Goal: Navigation & Orientation: Find specific page/section

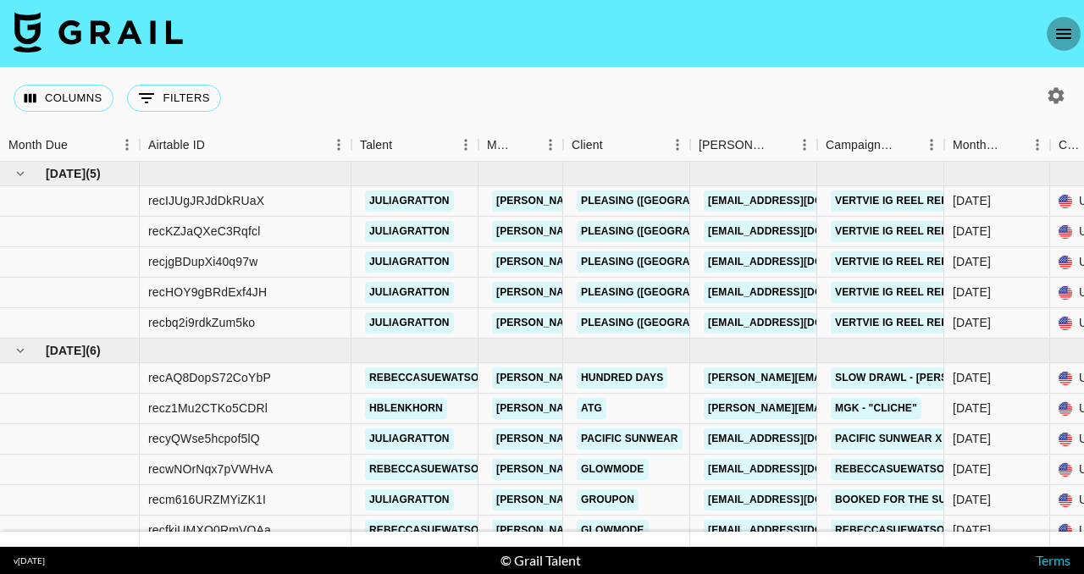
click at [1072, 31] on icon "open drawer" at bounding box center [1063, 34] width 20 height 20
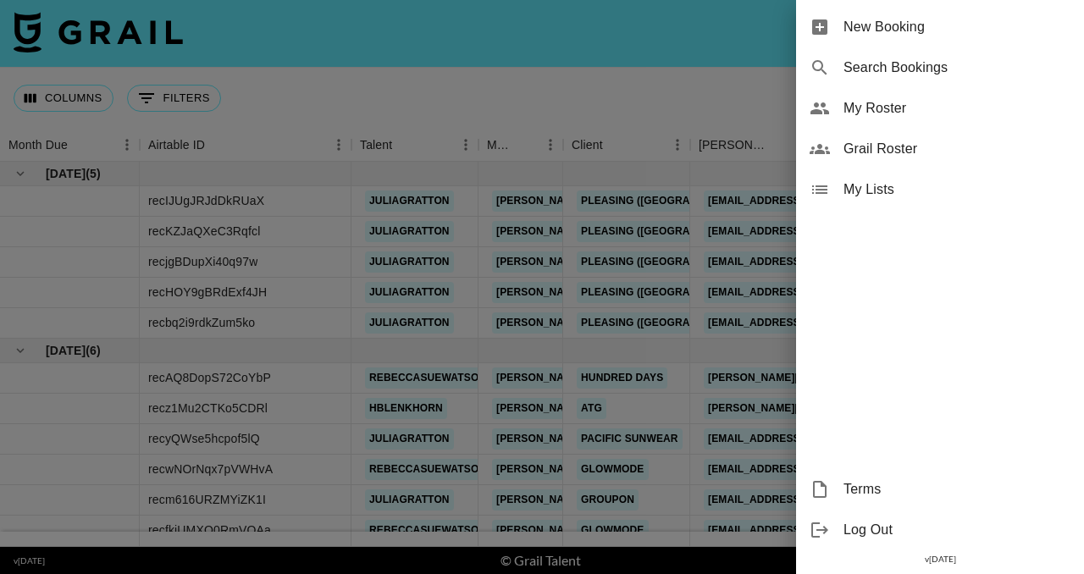
click at [903, 105] on span "My Roster" at bounding box center [956, 108] width 227 height 20
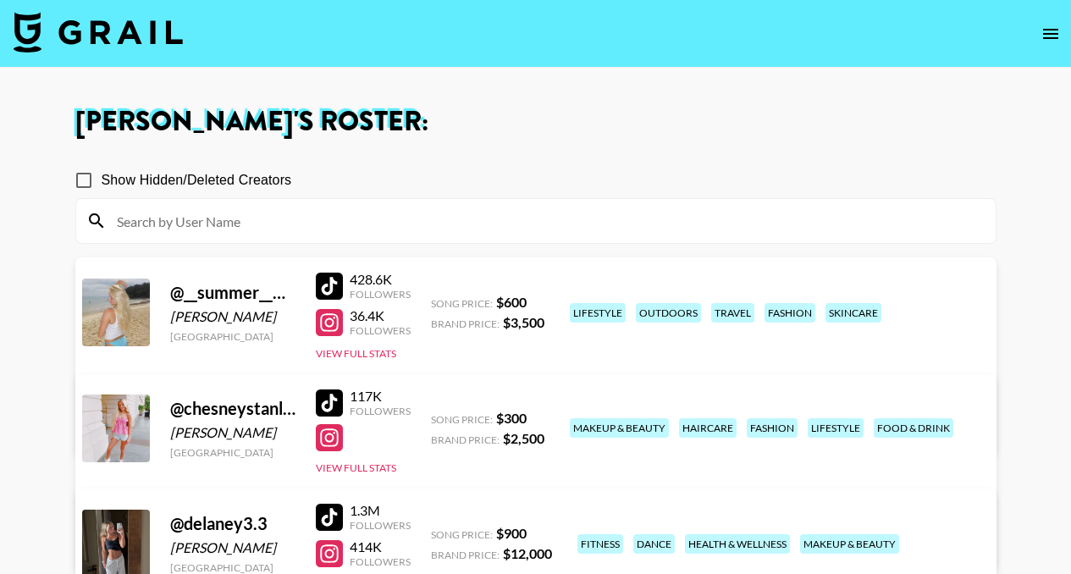
click at [1053, 14] on nav at bounding box center [535, 34] width 1071 height 68
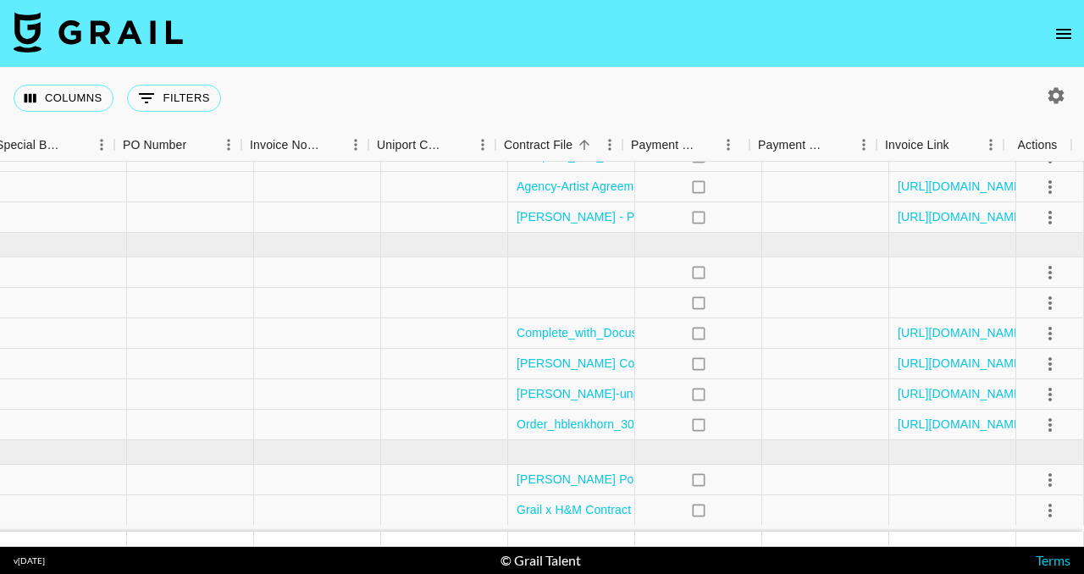
scroll to position [588, 1740]
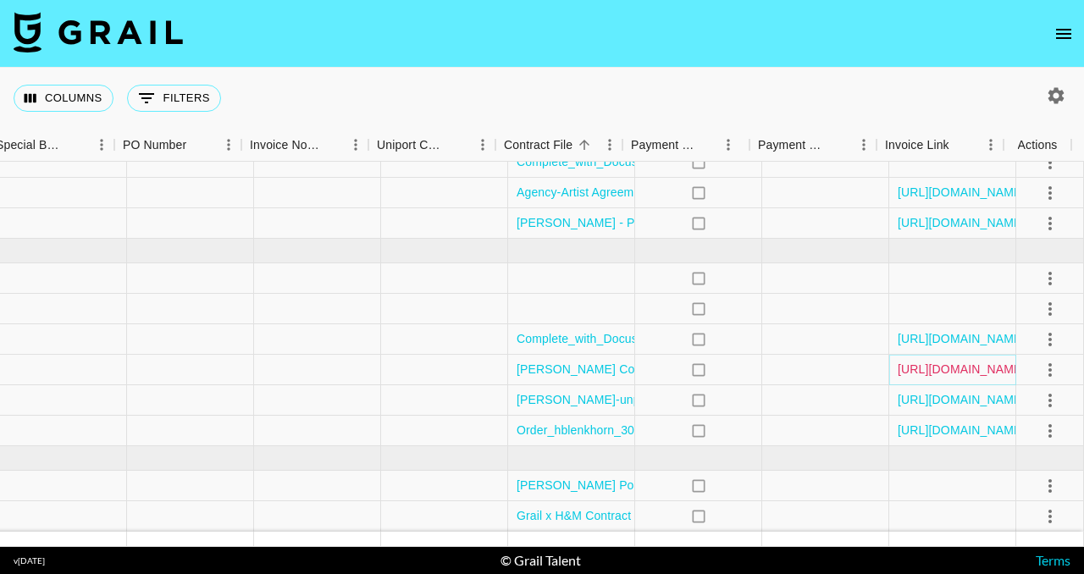
click at [929, 362] on link "[URL][DOMAIN_NAME]" at bounding box center [961, 369] width 128 height 17
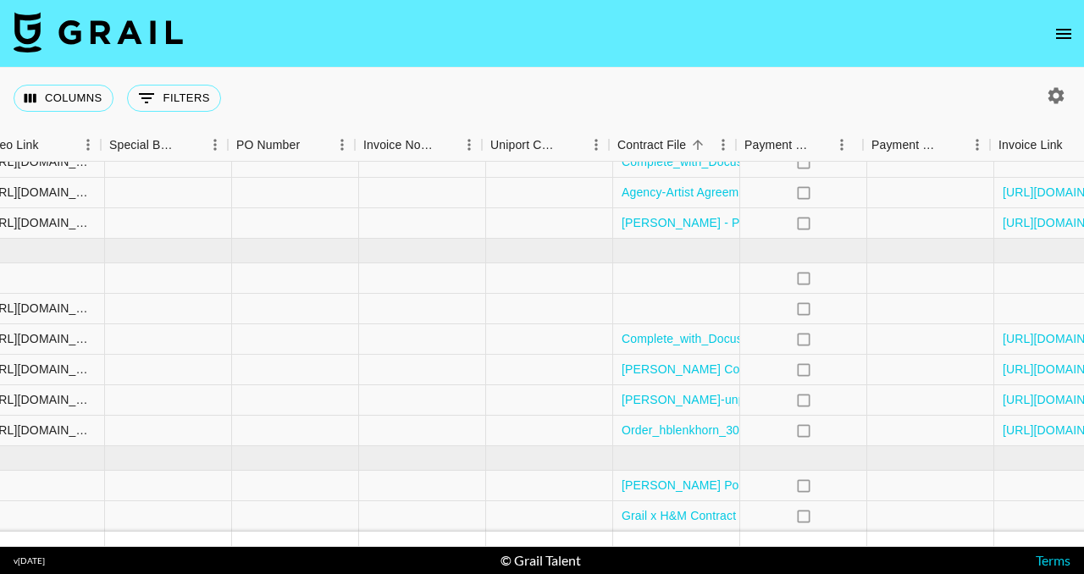
scroll to position [588, 1628]
